Goal: Task Accomplishment & Management: Complete application form

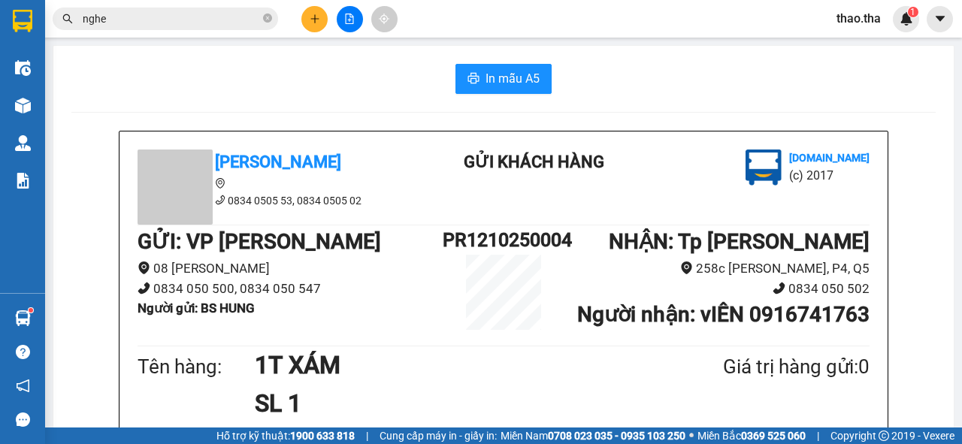
click at [932, 20] on button at bounding box center [940, 19] width 26 height 26
click at [848, 21] on span "thao.tha" at bounding box center [859, 18] width 68 height 19
click at [851, 47] on span "Đăng xuất" at bounding box center [879, 46] width 63 height 17
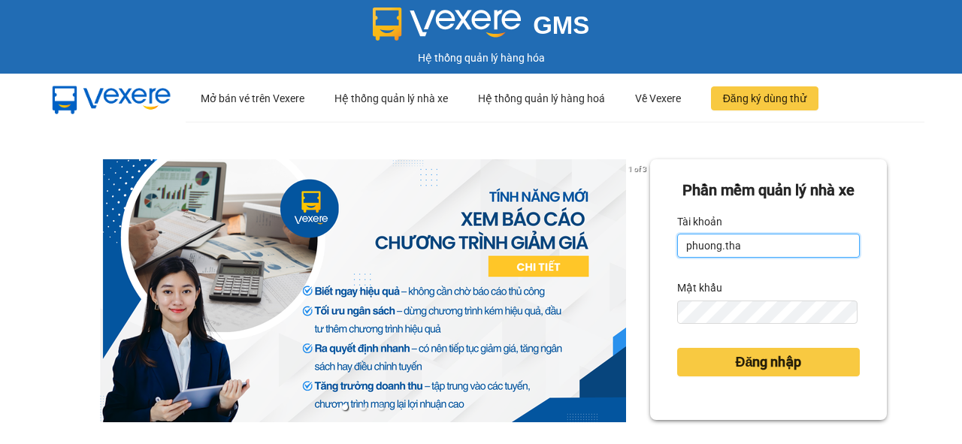
click at [716, 258] on input "phuong.tha" at bounding box center [768, 246] width 183 height 24
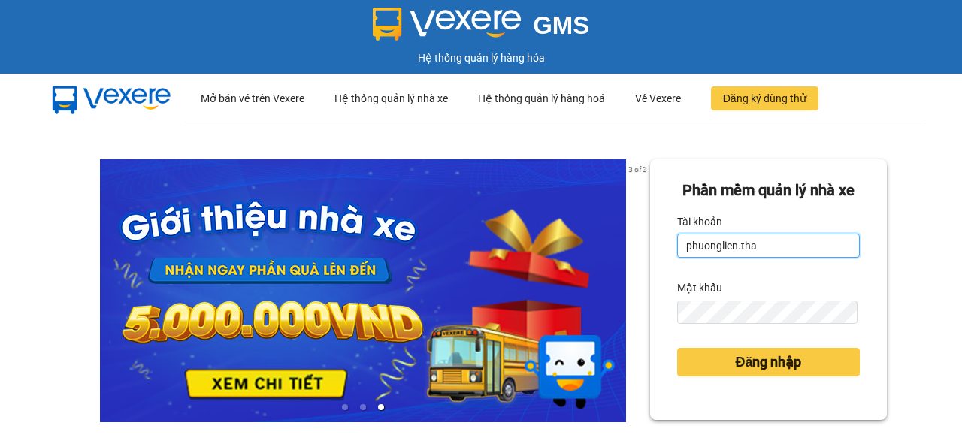
type input "phuonglien.tha"
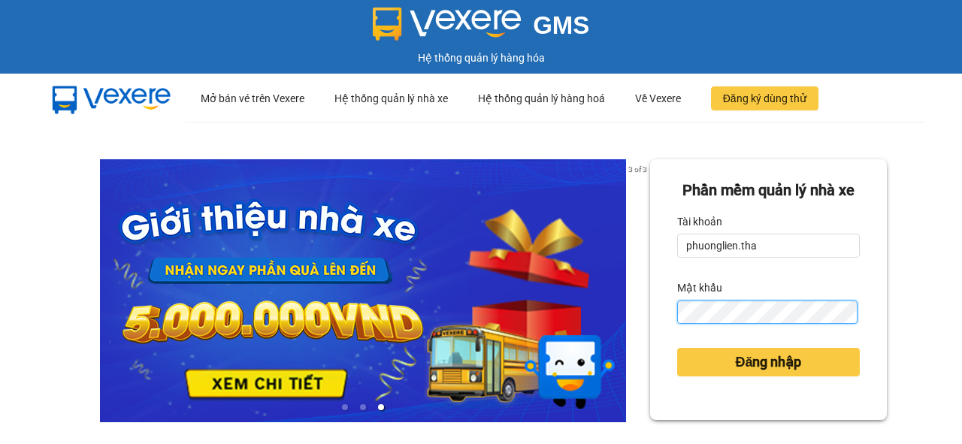
click at [662, 358] on div "Phần mềm quản lý nhà xe Tài khoản phuonglien.tha Mật khẩu Đăng nhập" at bounding box center [768, 289] width 237 height 261
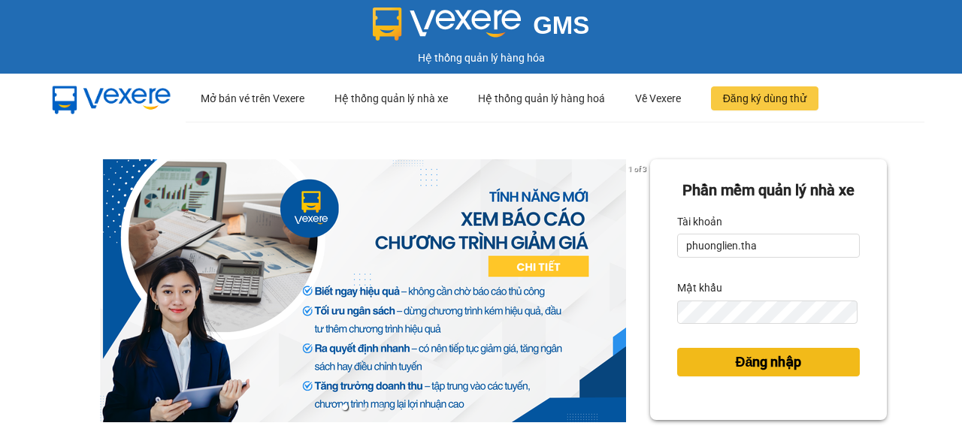
click at [740, 373] on span "Đăng nhập" at bounding box center [768, 362] width 66 height 21
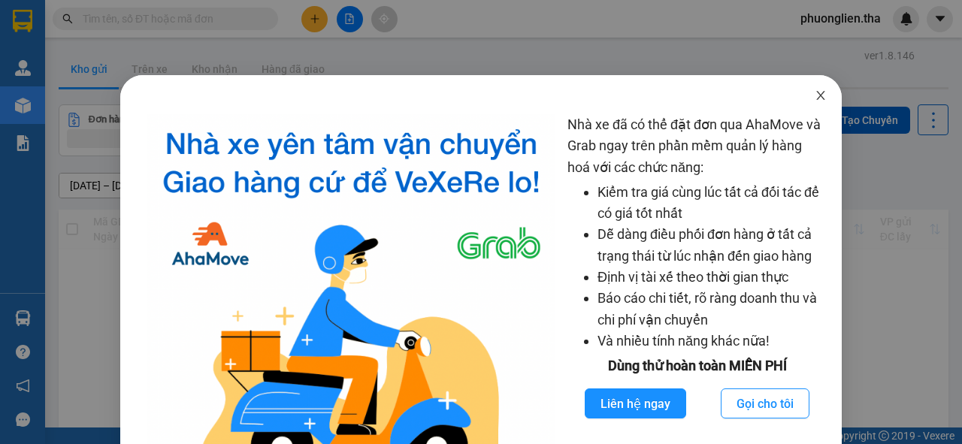
click at [815, 101] on icon "close" at bounding box center [821, 95] width 12 height 12
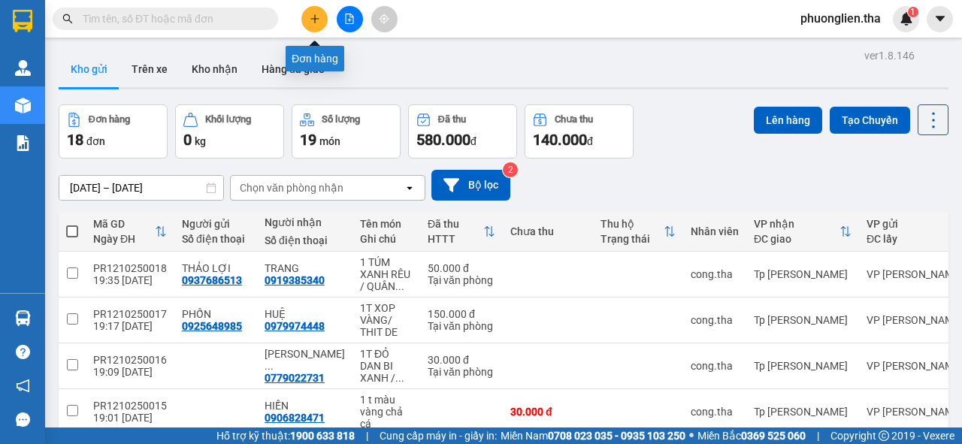
click at [310, 15] on icon "plus" at bounding box center [315, 19] width 11 height 11
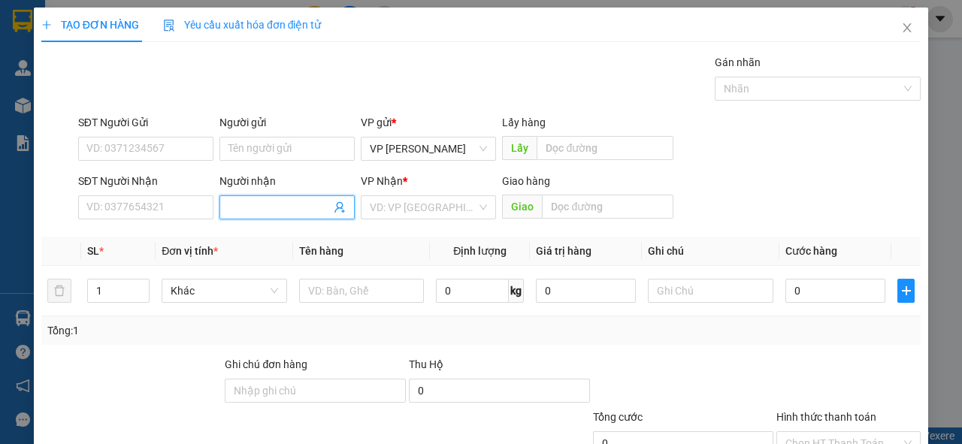
click at [258, 200] on input "Người nhận" at bounding box center [280, 207] width 102 height 17
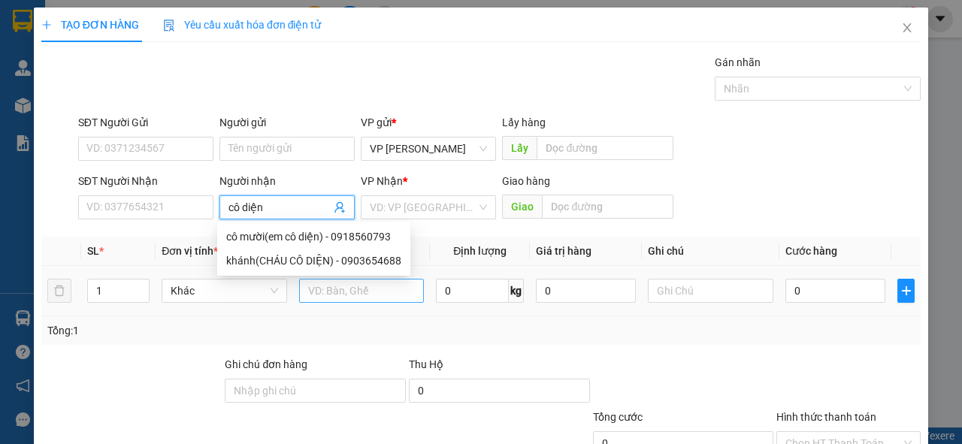
type input "cô diện"
click at [326, 296] on input "text" at bounding box center [362, 291] width 126 height 24
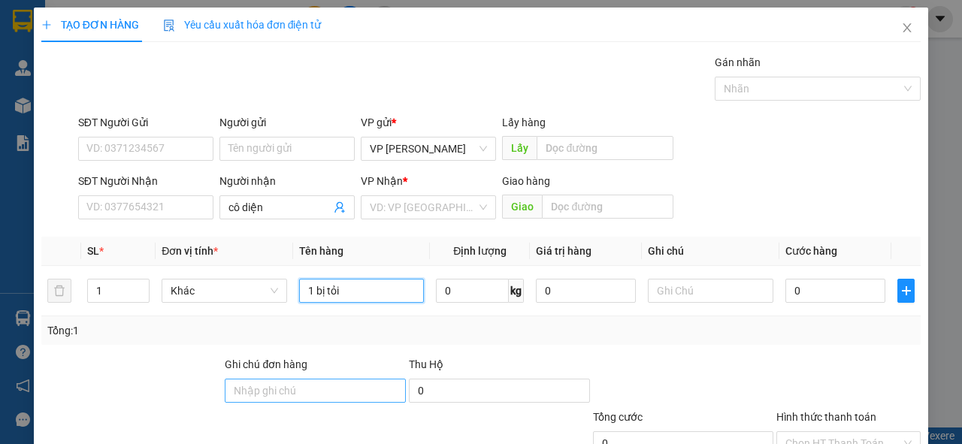
type input "1 bị tỏi"
click at [335, 398] on input "Ghi chú đơn hàng" at bounding box center [315, 391] width 181 height 24
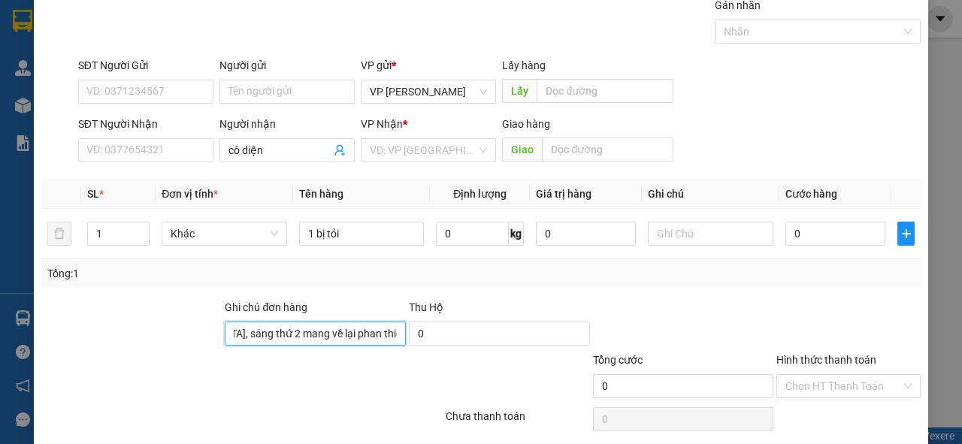
scroll to position [111, 0]
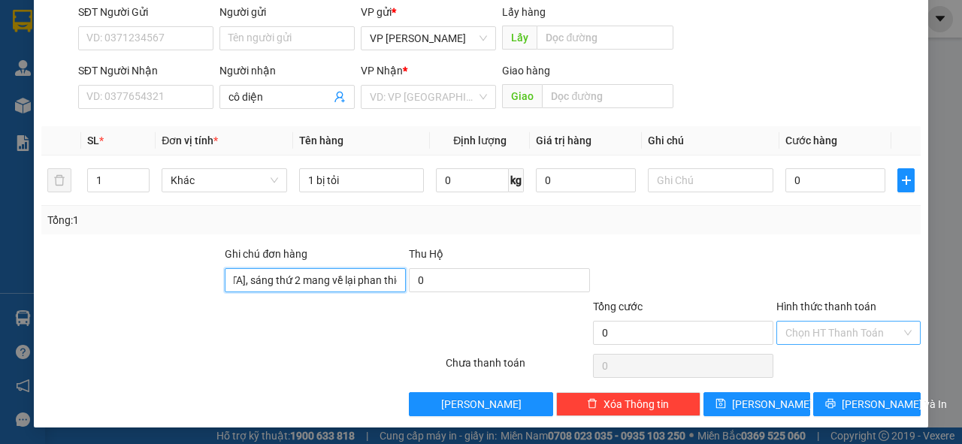
type input "Mang vào [GEOGRAPHIC_DATA], sáng thứ 2 mang về lại phan thiết cho cô diện"
click at [815, 329] on input "Hình thức thanh toán" at bounding box center [844, 333] width 116 height 23
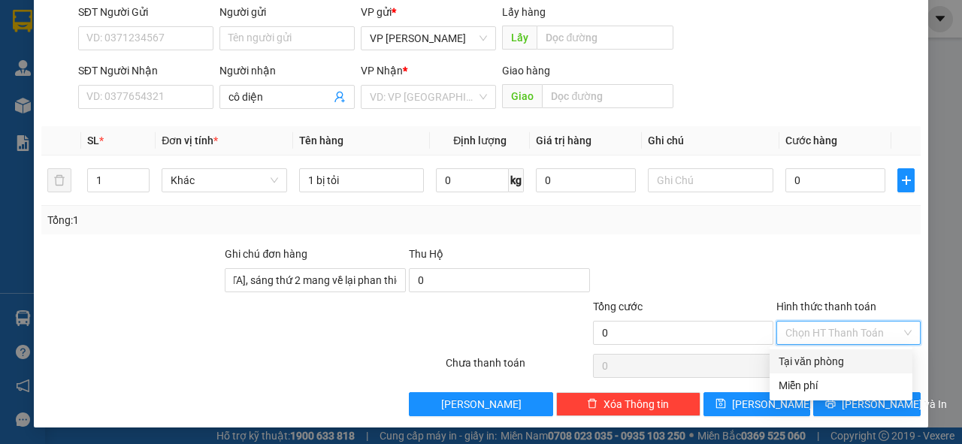
scroll to position [0, 0]
click at [799, 382] on div "Miễn phí" at bounding box center [841, 385] width 125 height 17
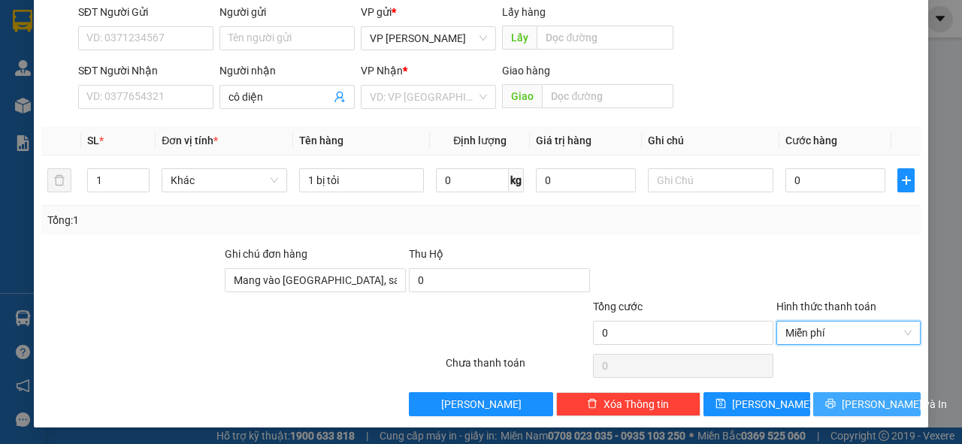
click at [872, 404] on span "[PERSON_NAME] và In" at bounding box center [894, 404] width 105 height 17
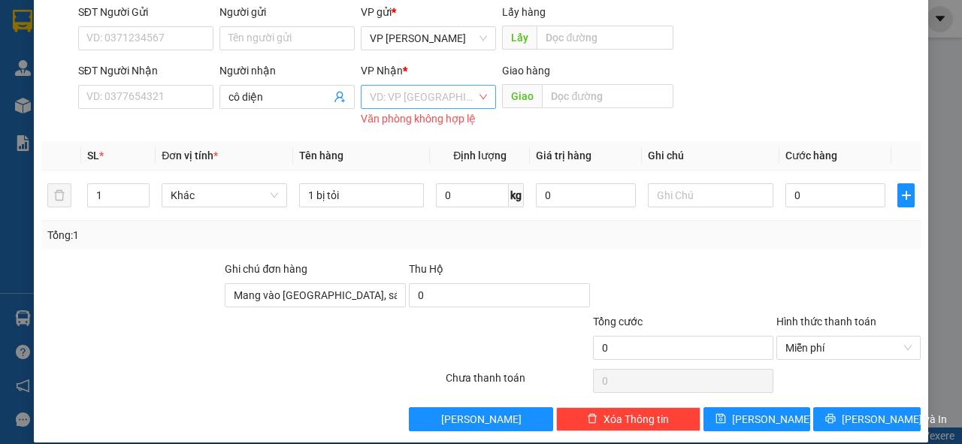
click at [458, 101] on input "search" at bounding box center [423, 97] width 107 height 23
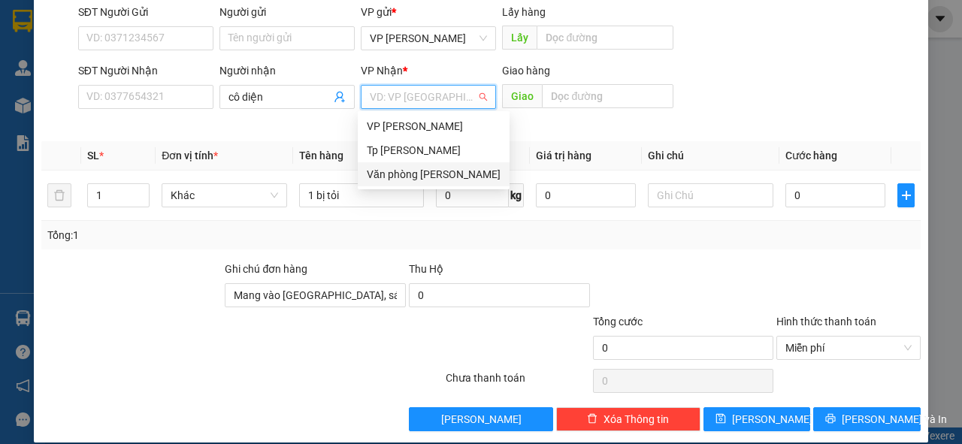
click at [430, 174] on div "Văn phòng [PERSON_NAME]" at bounding box center [434, 174] width 134 height 17
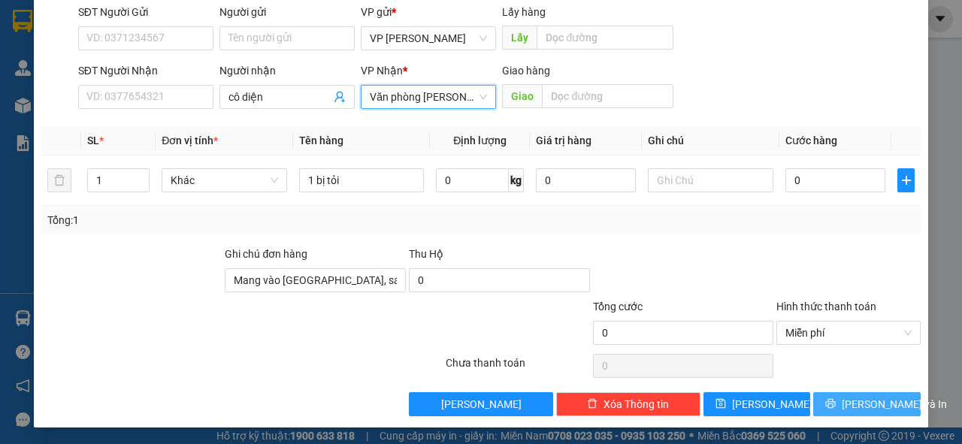
click at [868, 403] on span "[PERSON_NAME] và In" at bounding box center [894, 404] width 105 height 17
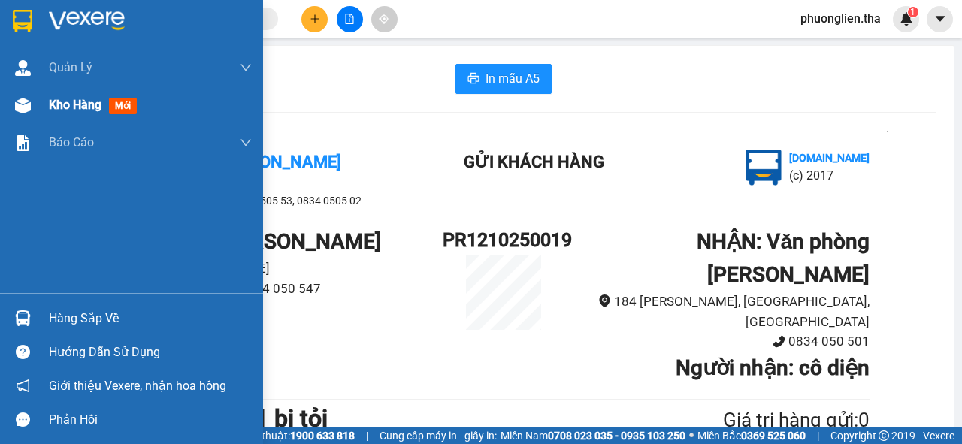
click at [69, 106] on span "Kho hàng" at bounding box center [75, 105] width 53 height 14
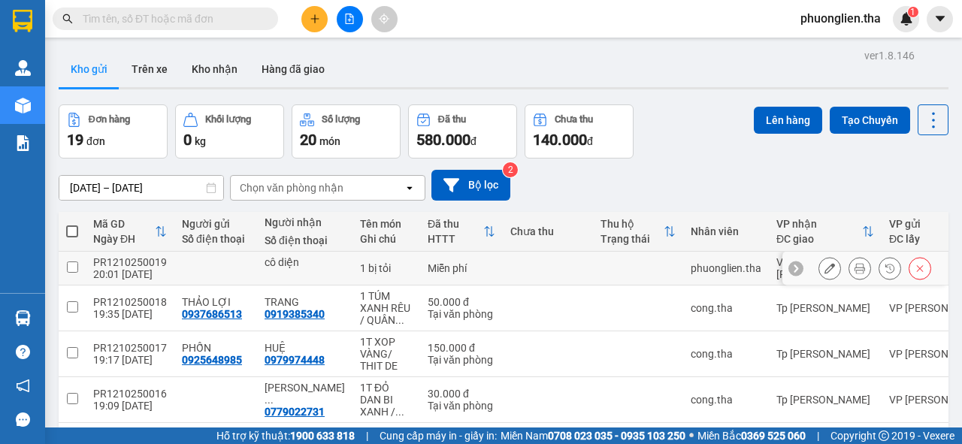
click at [420, 268] on td "Miễn phí" at bounding box center [461, 269] width 83 height 34
checkbox input "true"
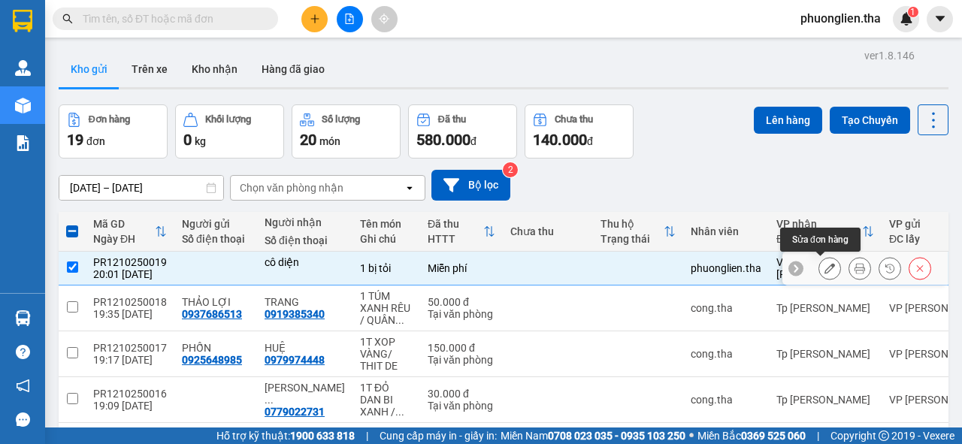
click at [828, 266] on button at bounding box center [829, 269] width 21 height 26
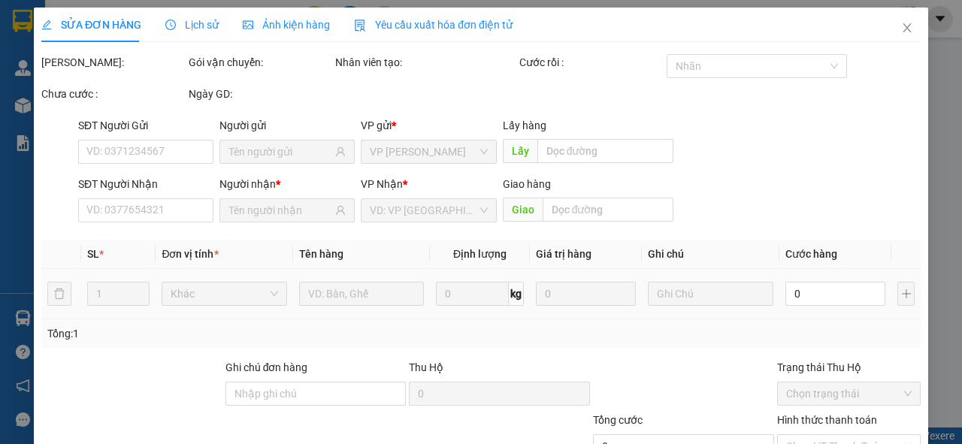
type input "Mang vào [GEOGRAPHIC_DATA], sáng thứ 2 mang về lại phan thiết cho cô diện"
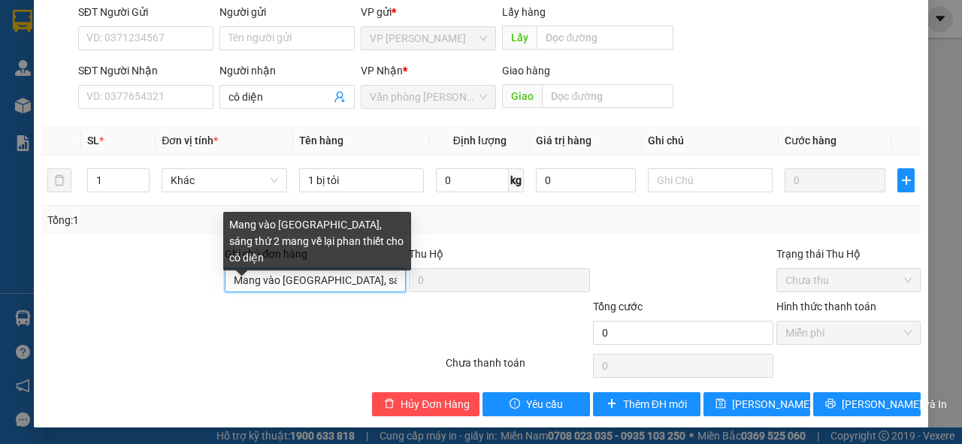
scroll to position [0, 139]
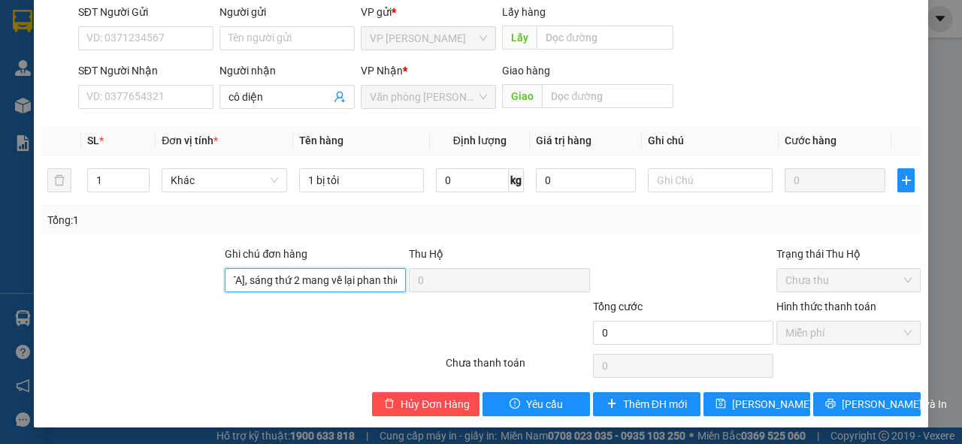
click at [460, 280] on div "Ghi chú đơn hàng Mang vào [GEOGRAPHIC_DATA], sáng thứ 2 mang về lại phan thiết …" at bounding box center [481, 272] width 883 height 53
click at [229, 185] on span "Khác" at bounding box center [224, 180] width 107 height 23
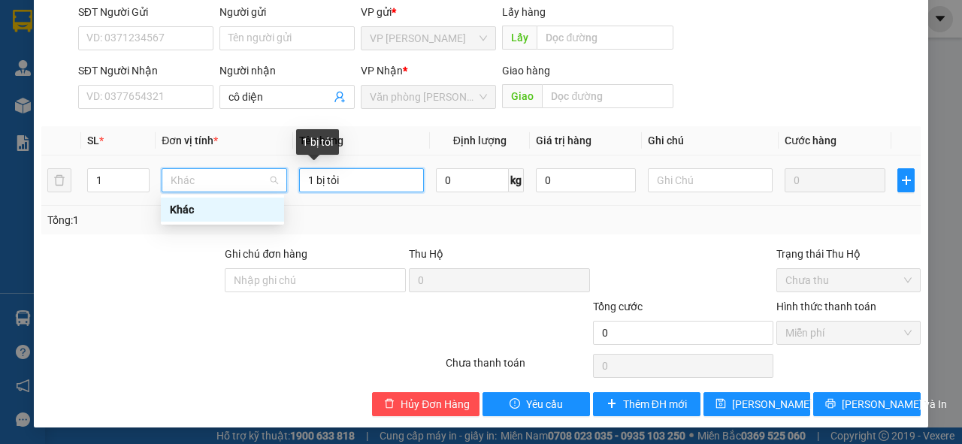
click at [346, 182] on input "1 bị tỏi" at bounding box center [361, 180] width 125 height 24
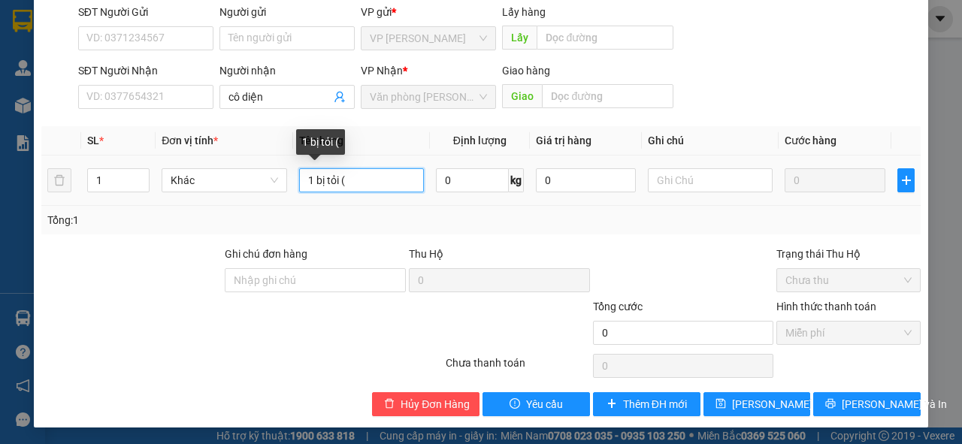
paste input "Mang vào [GEOGRAPHIC_DATA], sáng thứ 2 mang về lại phan thiết cho cô diện"
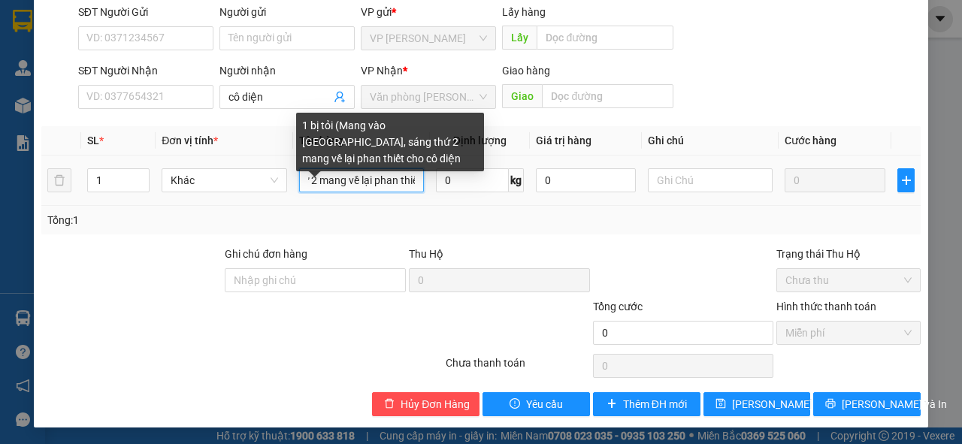
scroll to position [0, 236]
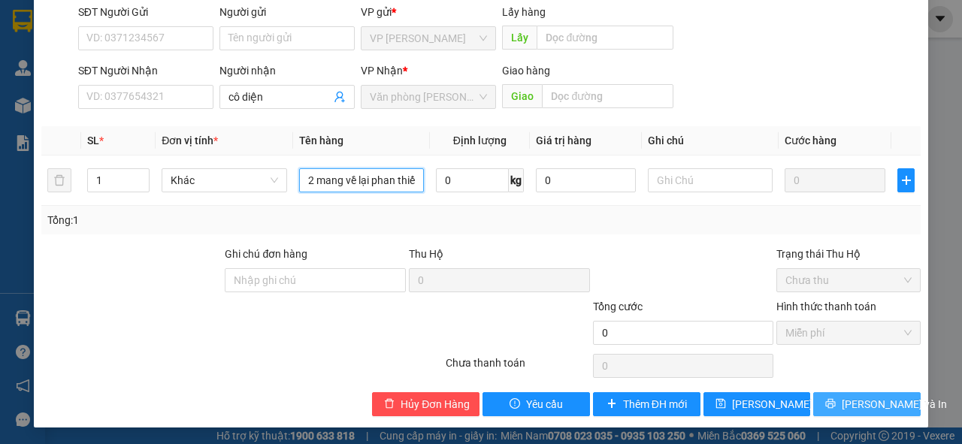
type input "1 bị tỏi (Mang vào [GEOGRAPHIC_DATA], sáng thứ 2 mang về lại phan thiết cho cô …"
click at [872, 407] on span "[PERSON_NAME] và In" at bounding box center [894, 404] width 105 height 17
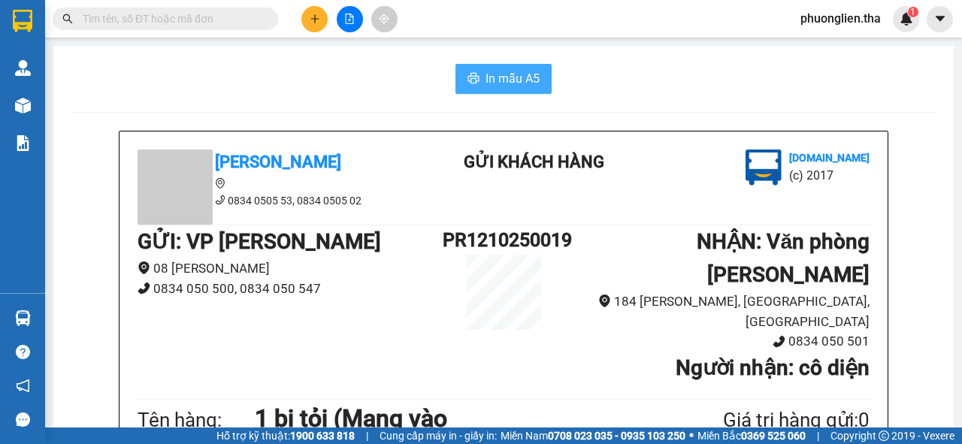
click at [496, 77] on span "In mẫu A5" at bounding box center [513, 78] width 54 height 19
click at [511, 82] on span "In mẫu A5" at bounding box center [513, 78] width 54 height 19
click at [499, 84] on span "In mẫu A5" at bounding box center [513, 78] width 54 height 19
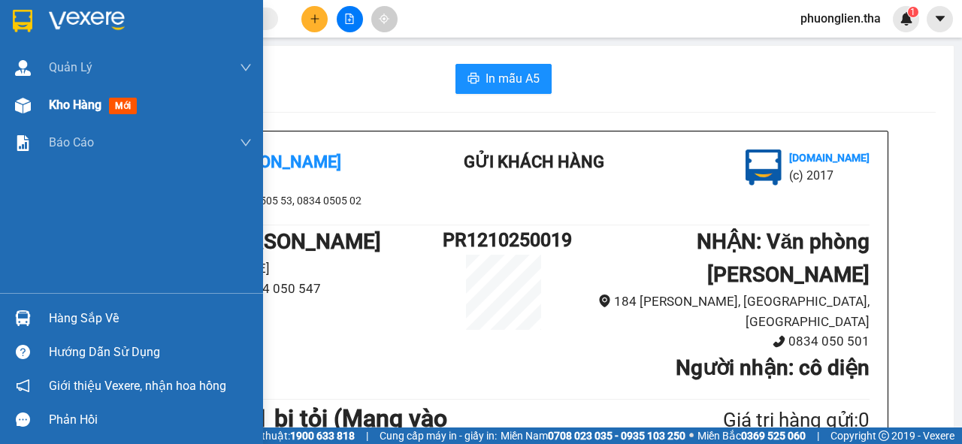
click at [86, 105] on span "Kho hàng" at bounding box center [75, 105] width 53 height 14
